Goal: Task Accomplishment & Management: Manage account settings

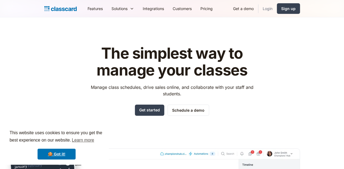
click at [277, 10] on link "Login" at bounding box center [267, 8] width 18 height 12
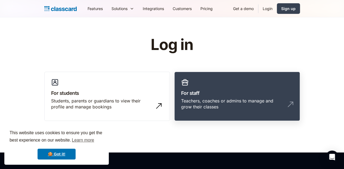
click at [232, 89] on h3 "For staff" at bounding box center [237, 92] width 112 height 7
